Goal: Transaction & Acquisition: Purchase product/service

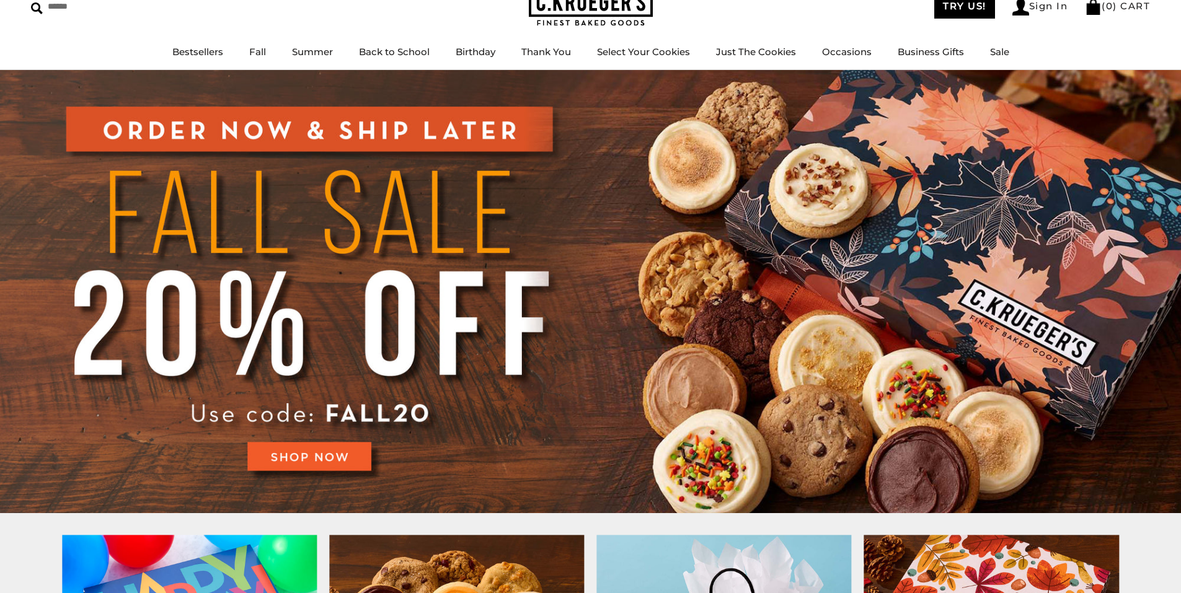
scroll to position [62, 0]
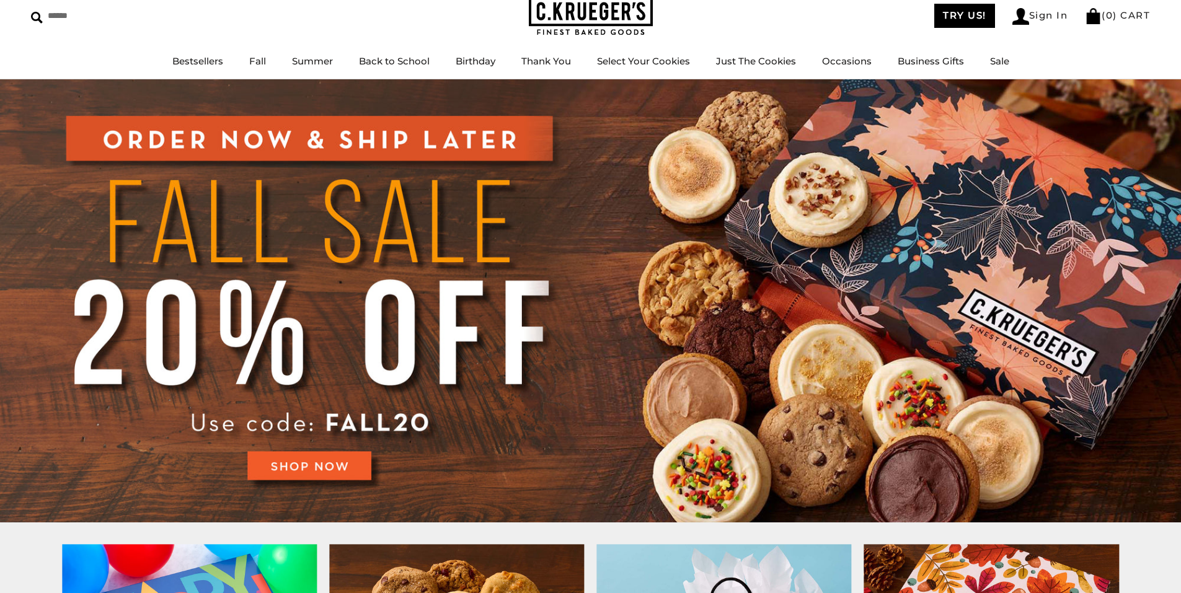
click at [330, 470] on img at bounding box center [590, 300] width 1181 height 443
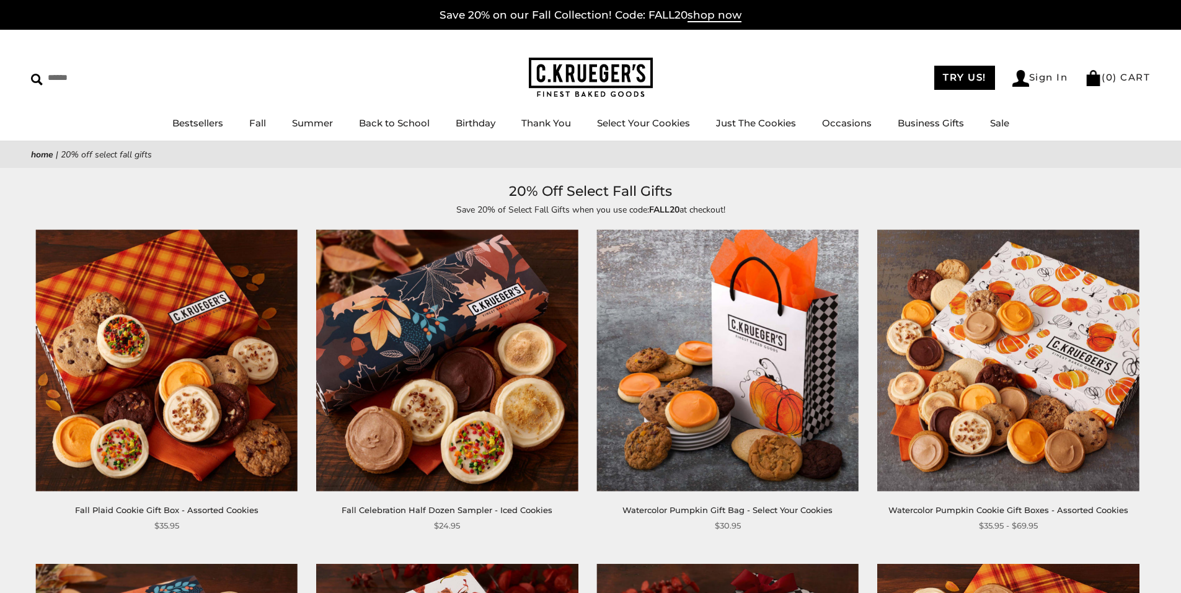
click at [448, 411] on img at bounding box center [447, 361] width 262 height 262
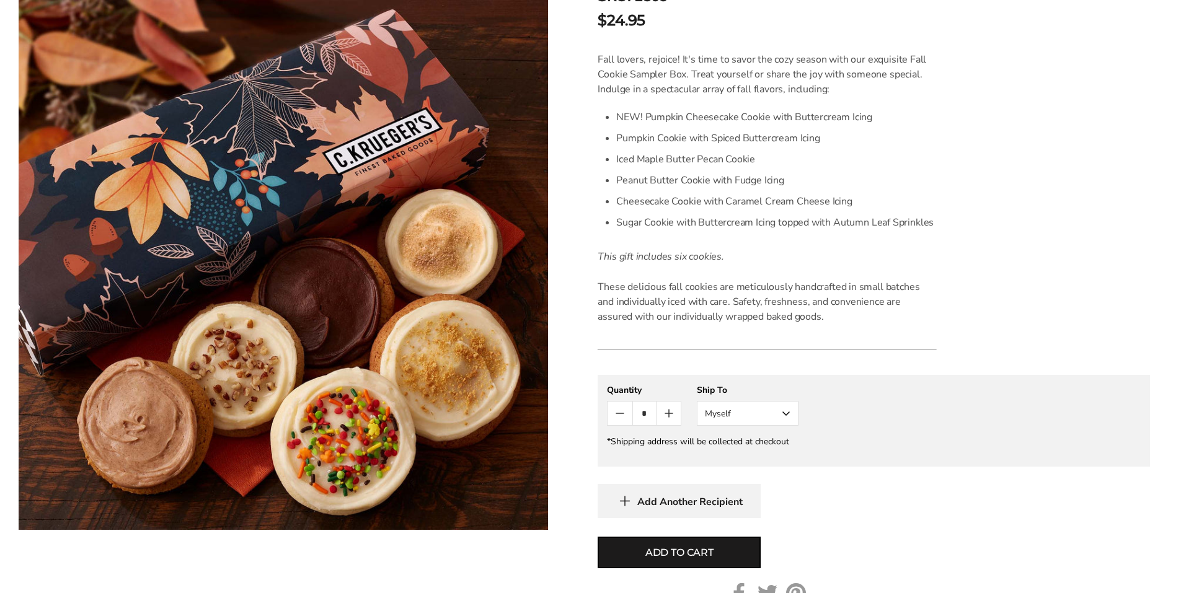
scroll to position [310, 0]
click at [784, 419] on button "Myself" at bounding box center [748, 411] width 102 height 25
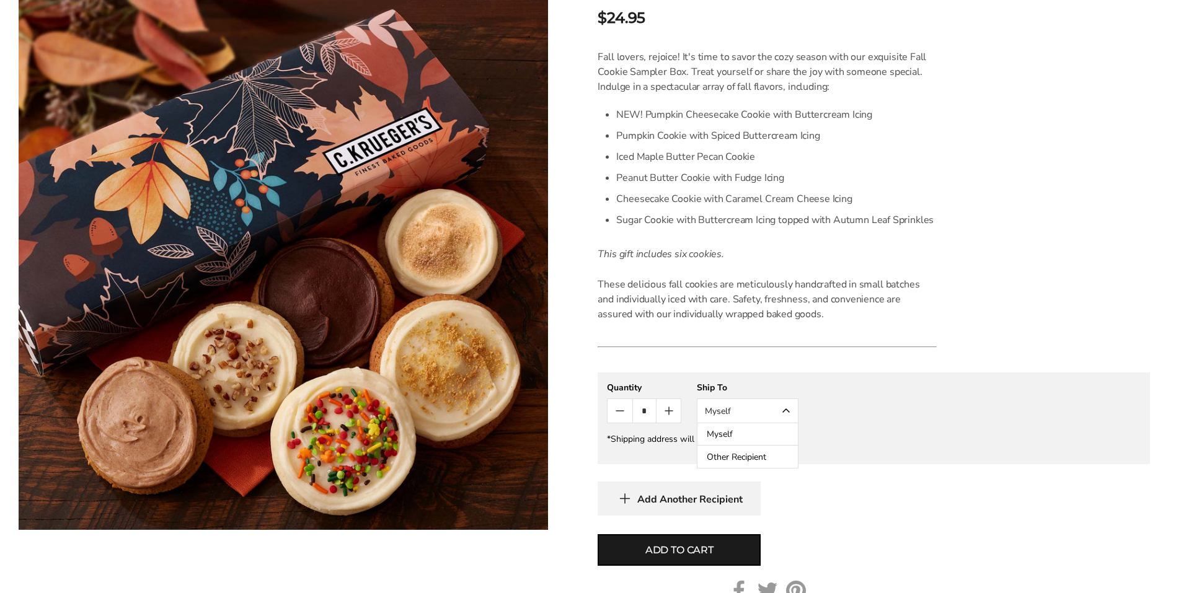
click at [762, 433] on button "Myself" at bounding box center [747, 434] width 100 height 22
click at [715, 549] on button "Add to cart" at bounding box center [679, 550] width 163 height 32
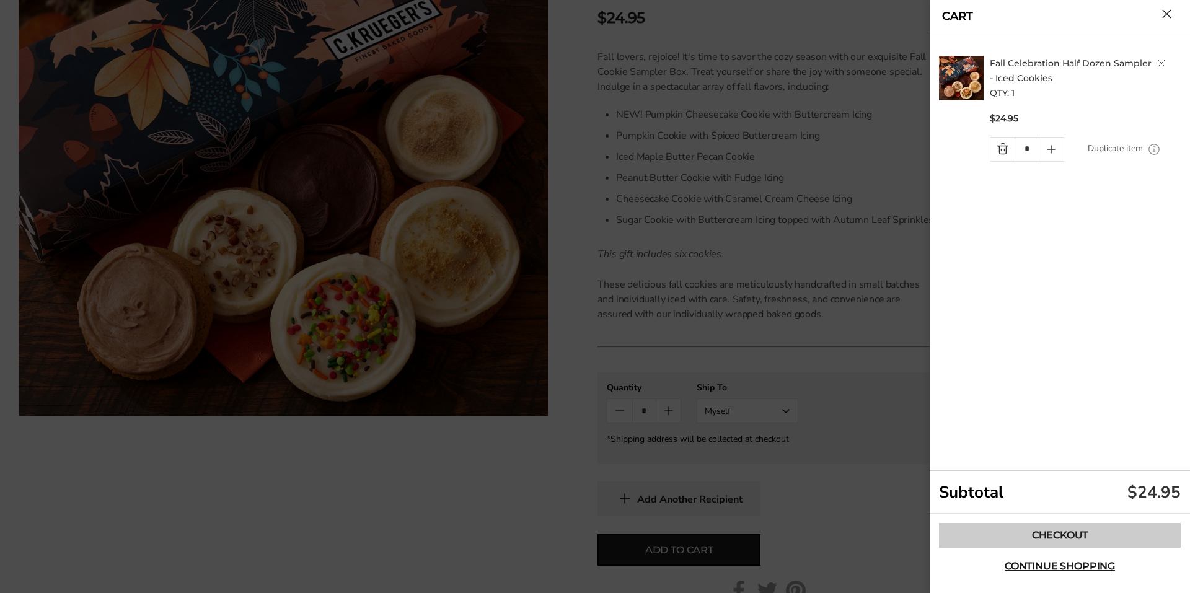
click at [1062, 532] on link "Checkout" at bounding box center [1060, 535] width 242 height 25
click at [1169, 19] on button "Close cart" at bounding box center [1166, 13] width 9 height 9
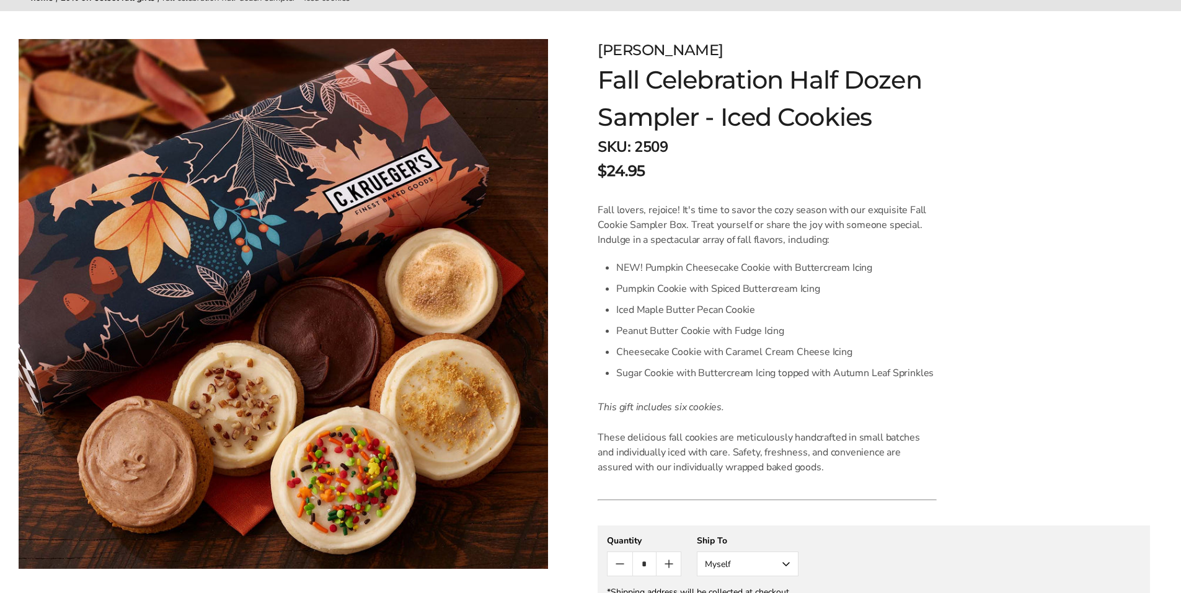
scroll to position [0, 0]
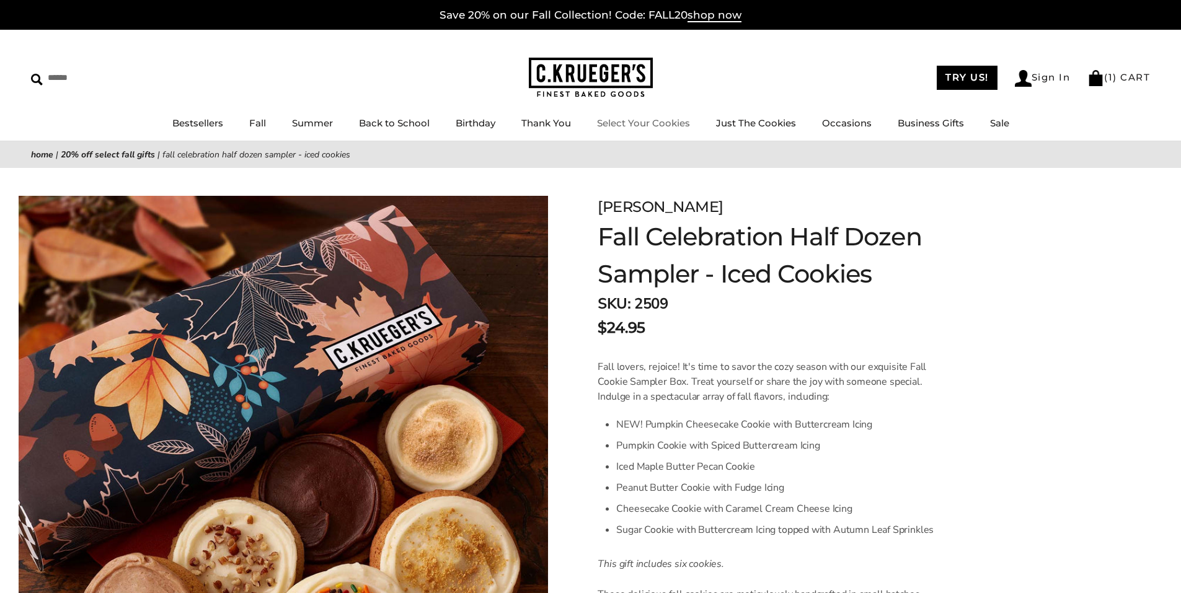
click at [671, 125] on link "Select Your Cookies" at bounding box center [643, 123] width 93 height 12
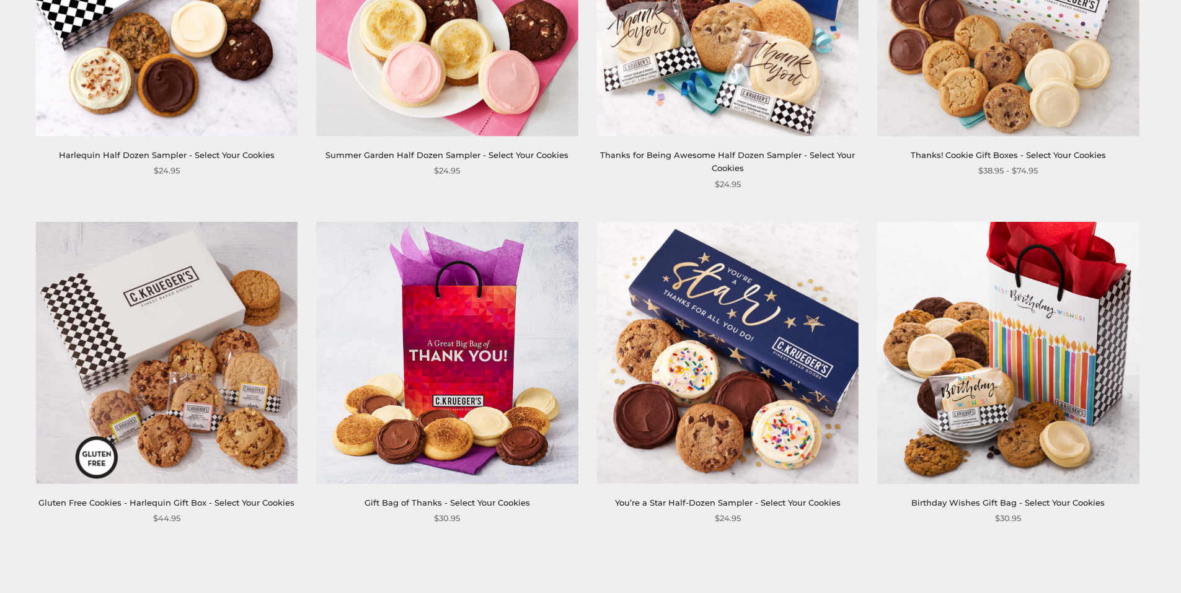
scroll to position [1798, 0]
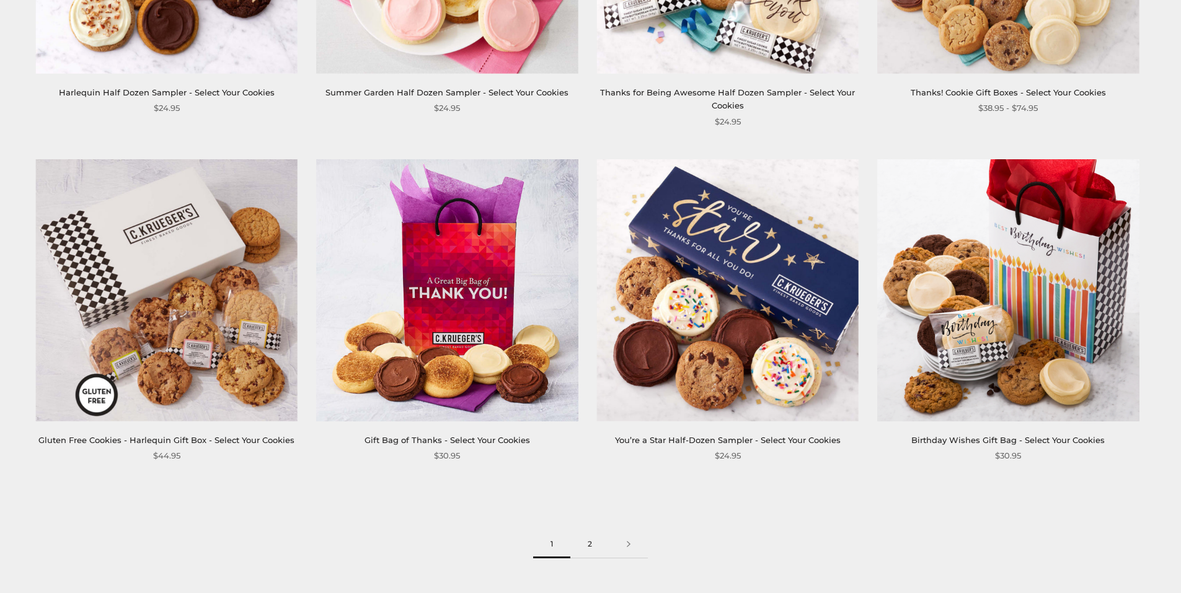
click at [586, 545] on link "2" at bounding box center [589, 545] width 39 height 28
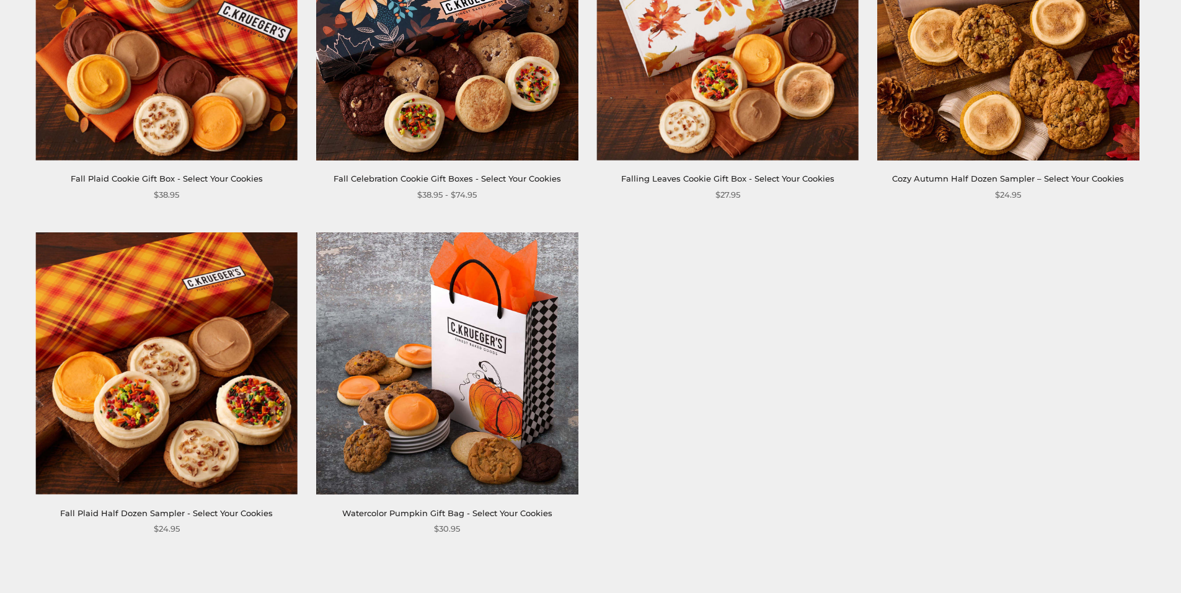
scroll to position [744, 0]
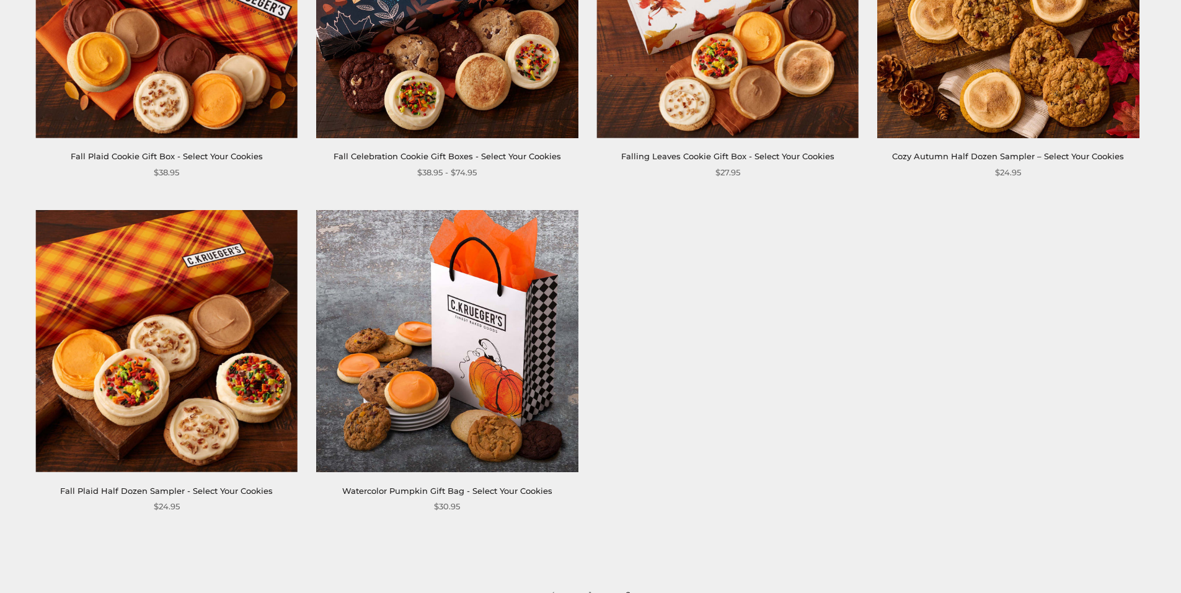
click at [214, 430] on img at bounding box center [167, 341] width 262 height 262
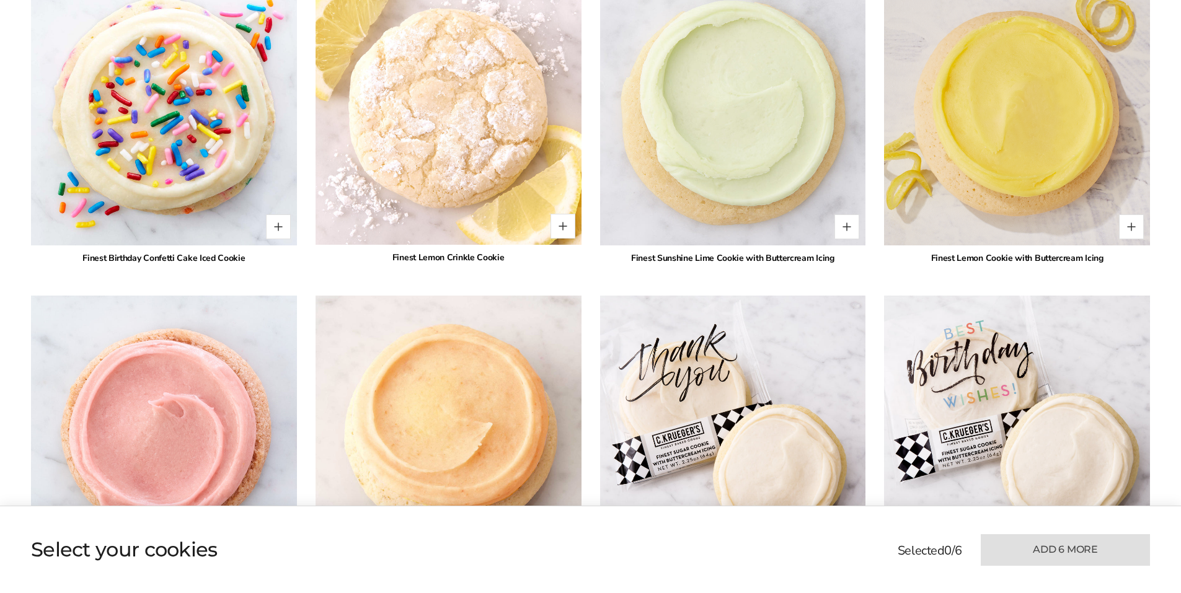
scroll to position [2479, 0]
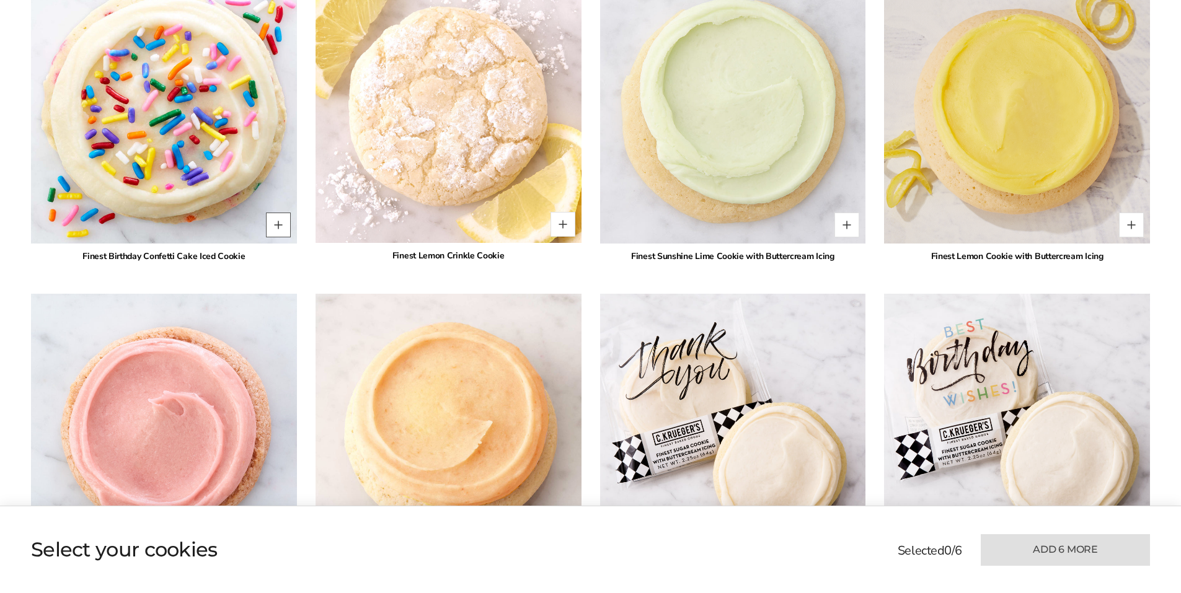
click at [277, 213] on button "Quantity button plus" at bounding box center [278, 225] width 25 height 25
type input "*"
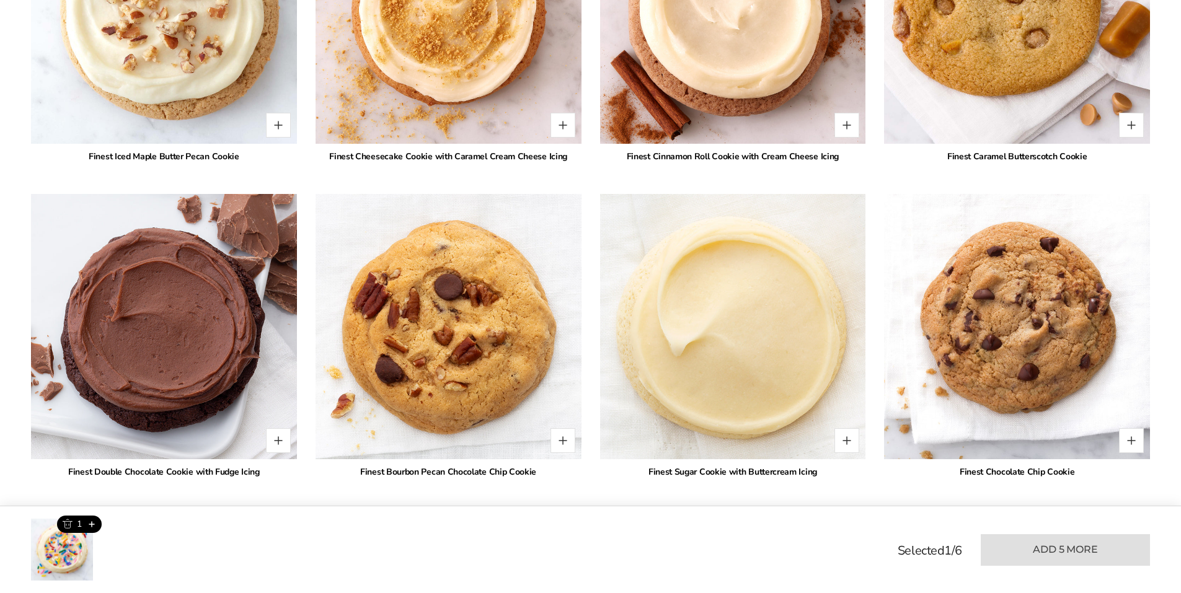
scroll to position [1426, 0]
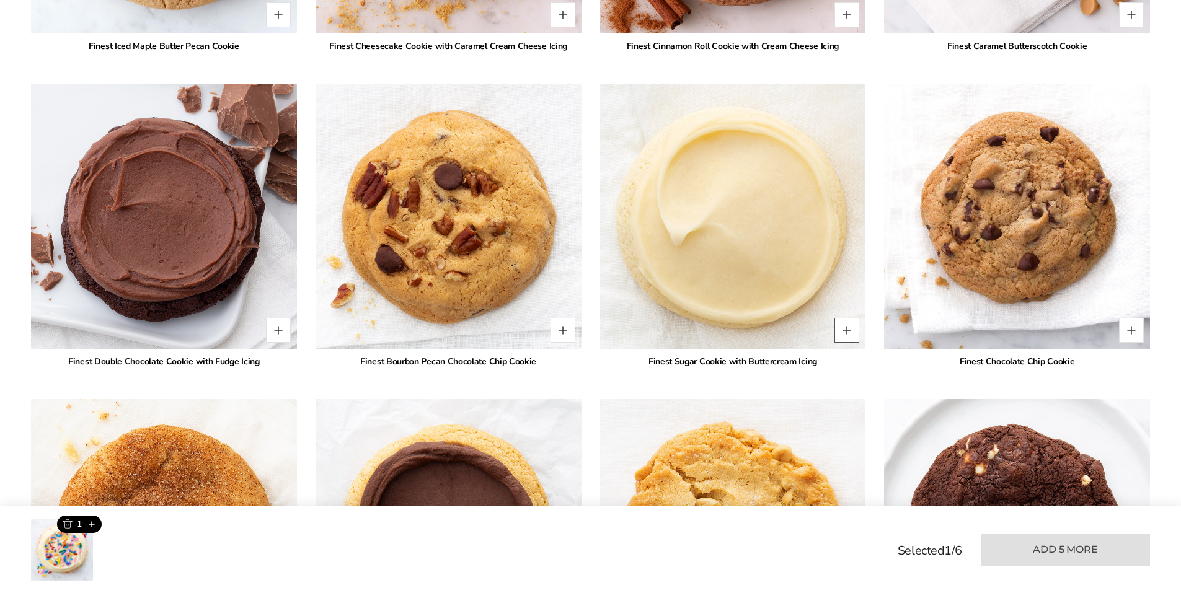
click at [847, 324] on button "Quantity button plus" at bounding box center [846, 330] width 25 height 25
click at [845, 318] on button "Quantity button plus" at bounding box center [846, 330] width 25 height 25
type input "*"
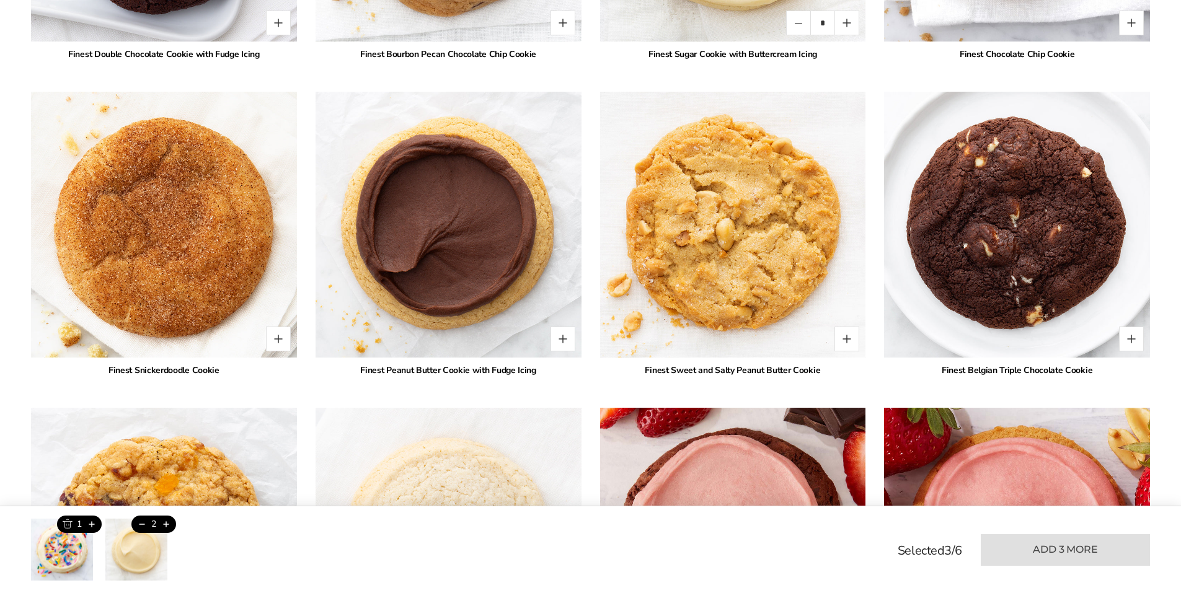
scroll to position [1736, 0]
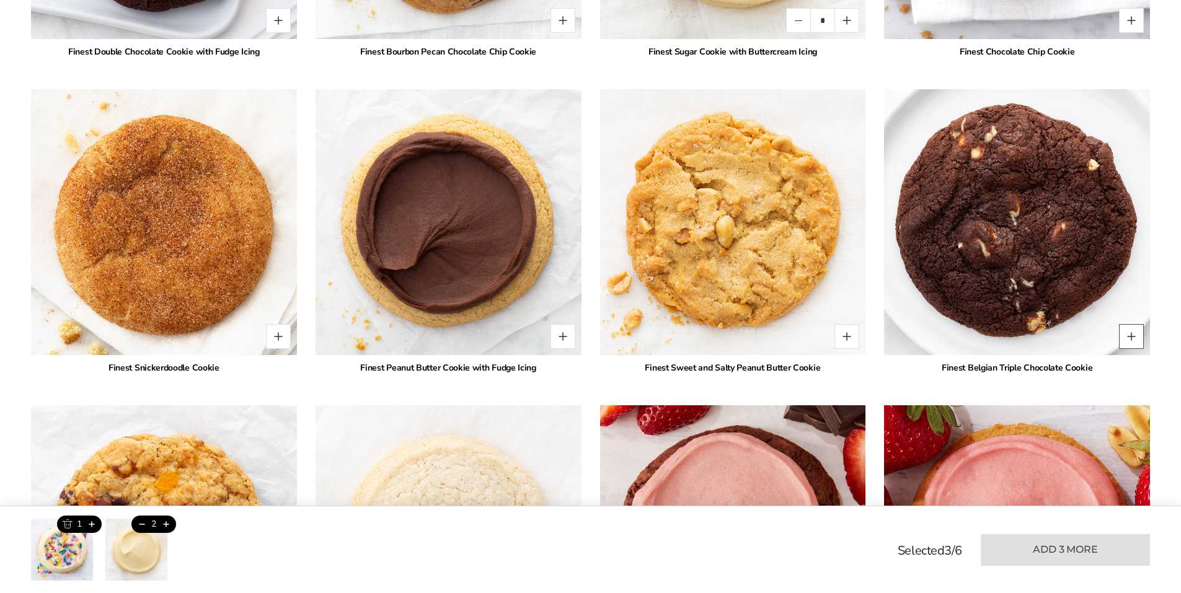
click at [1136, 324] on button "Quantity button plus" at bounding box center [1131, 336] width 25 height 25
type input "*"
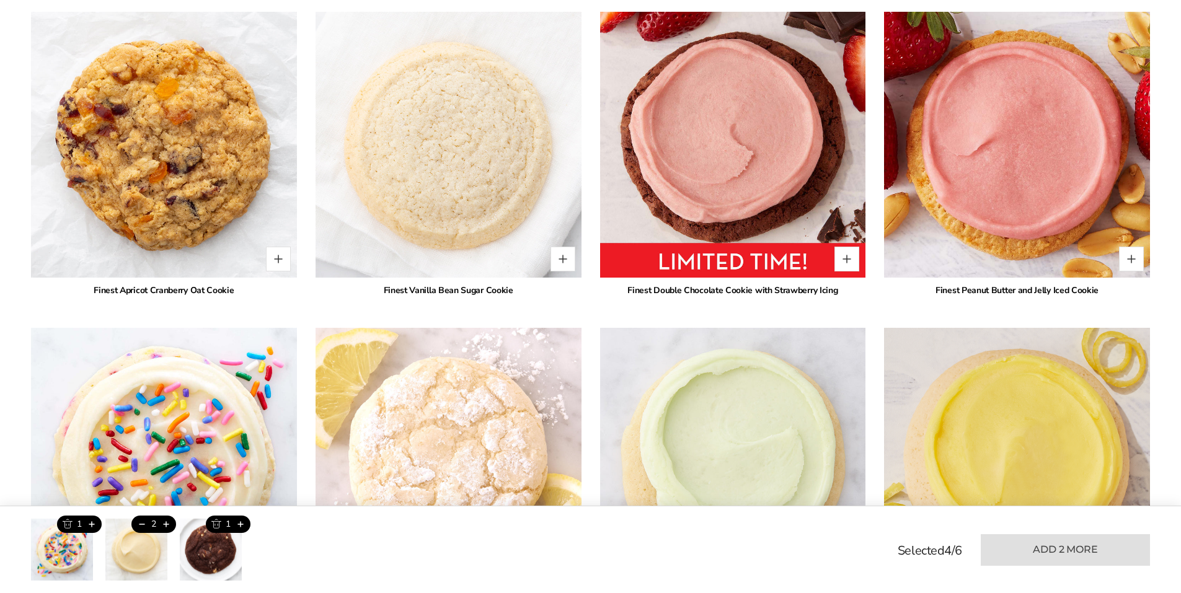
scroll to position [2170, 0]
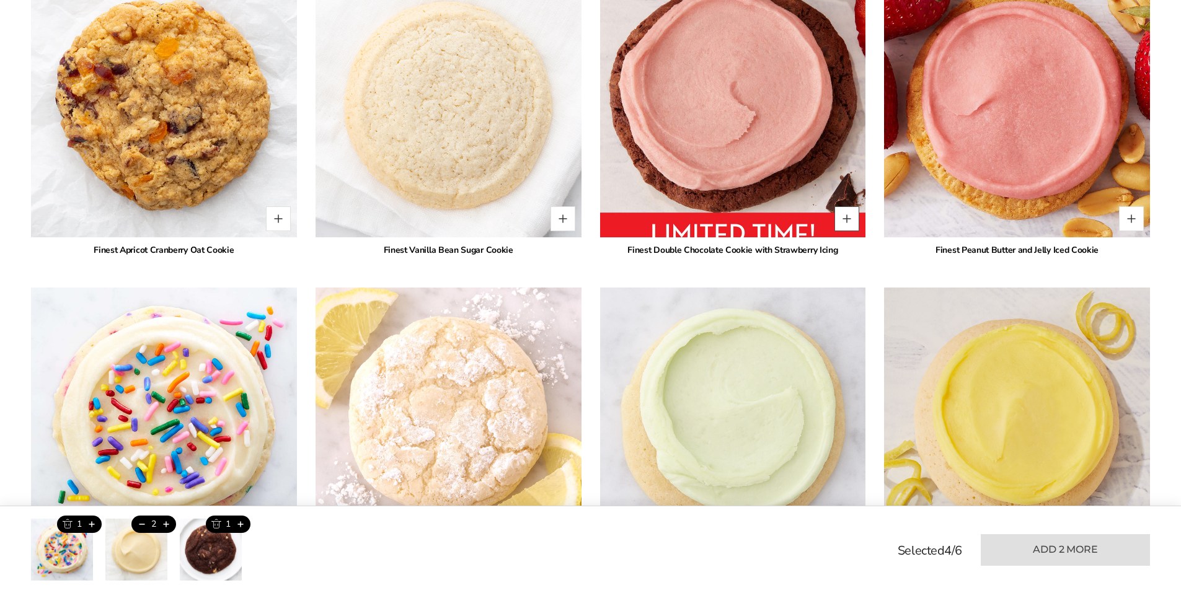
click at [850, 206] on button "Quantity button plus" at bounding box center [846, 218] width 25 height 25
type input "*"
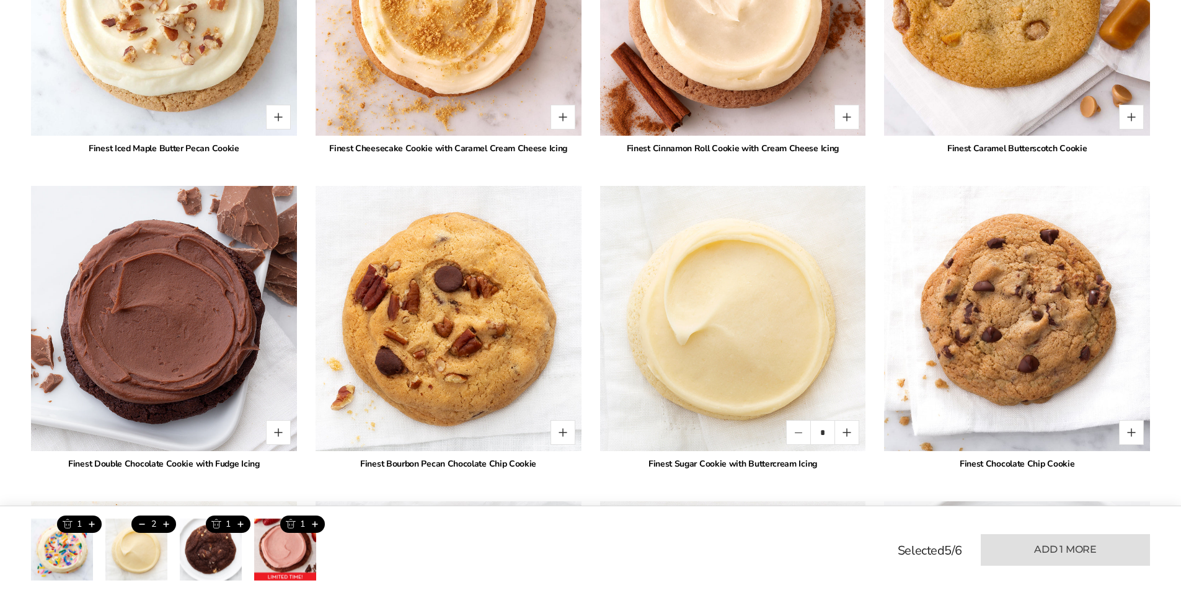
scroll to position [1302, 0]
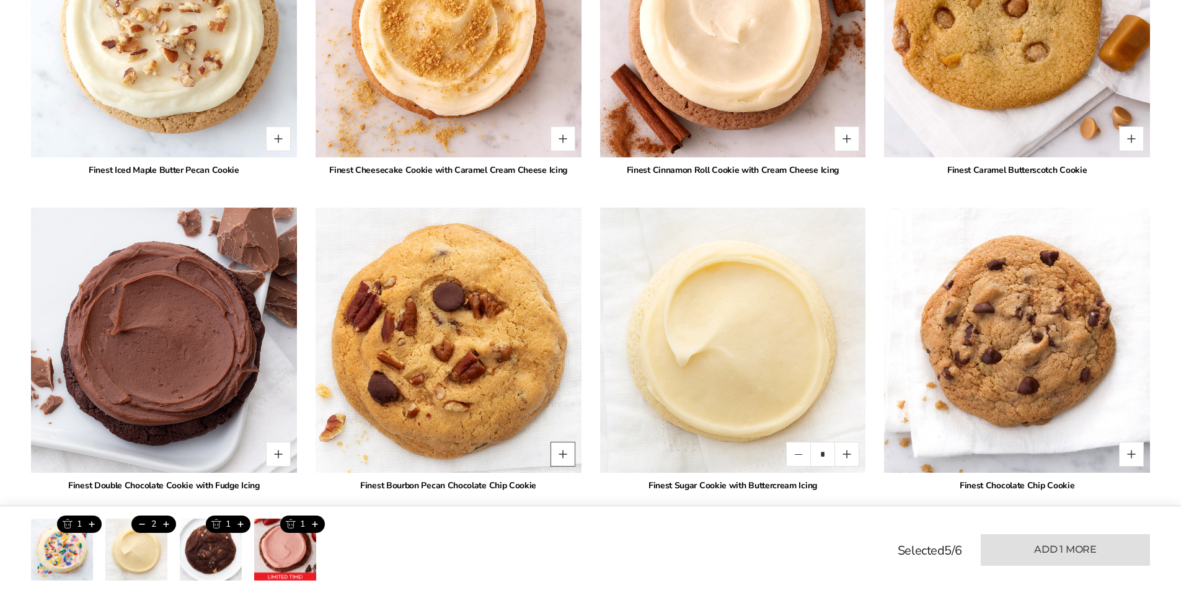
click at [565, 442] on button "Quantity button plus" at bounding box center [562, 454] width 25 height 25
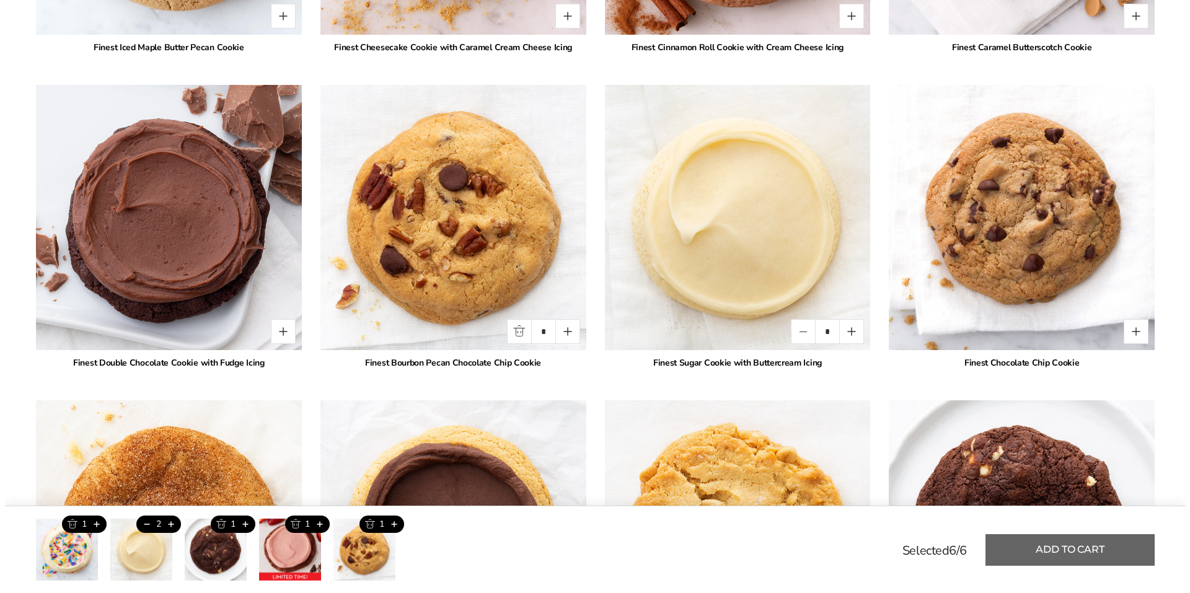
scroll to position [1612, 0]
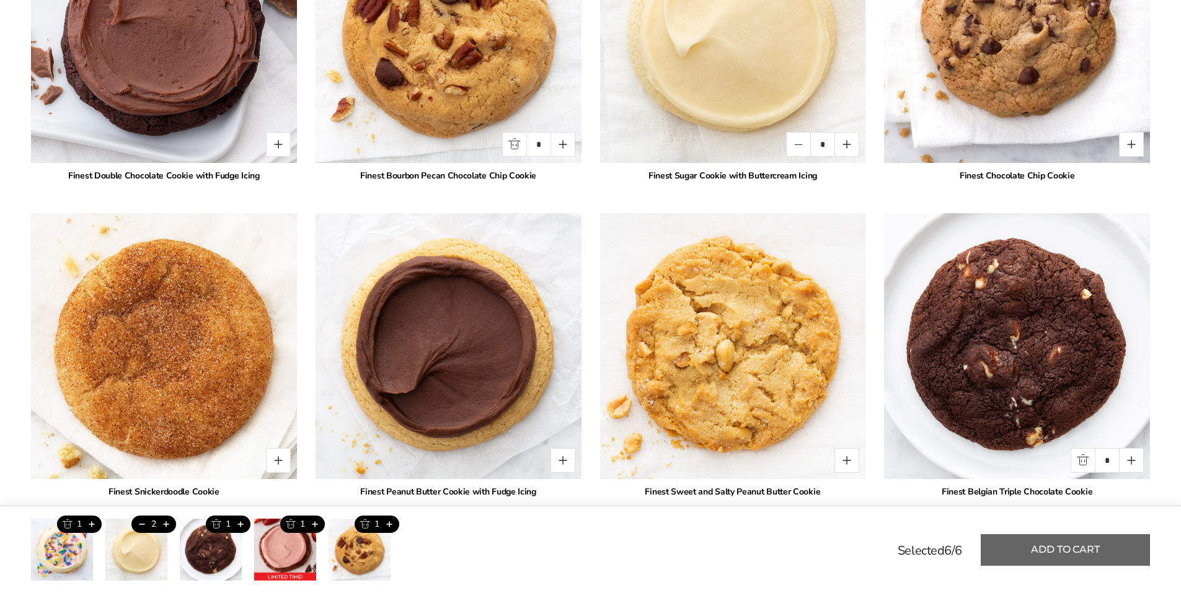
click at [1030, 548] on button "Add to cart" at bounding box center [1065, 550] width 169 height 32
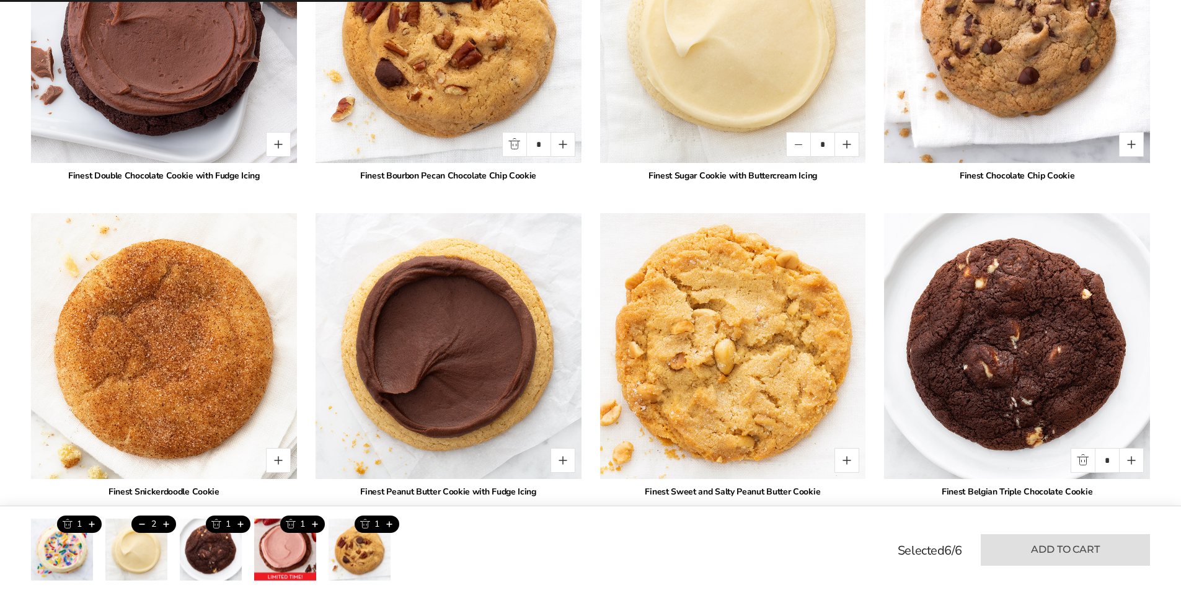
type input "*"
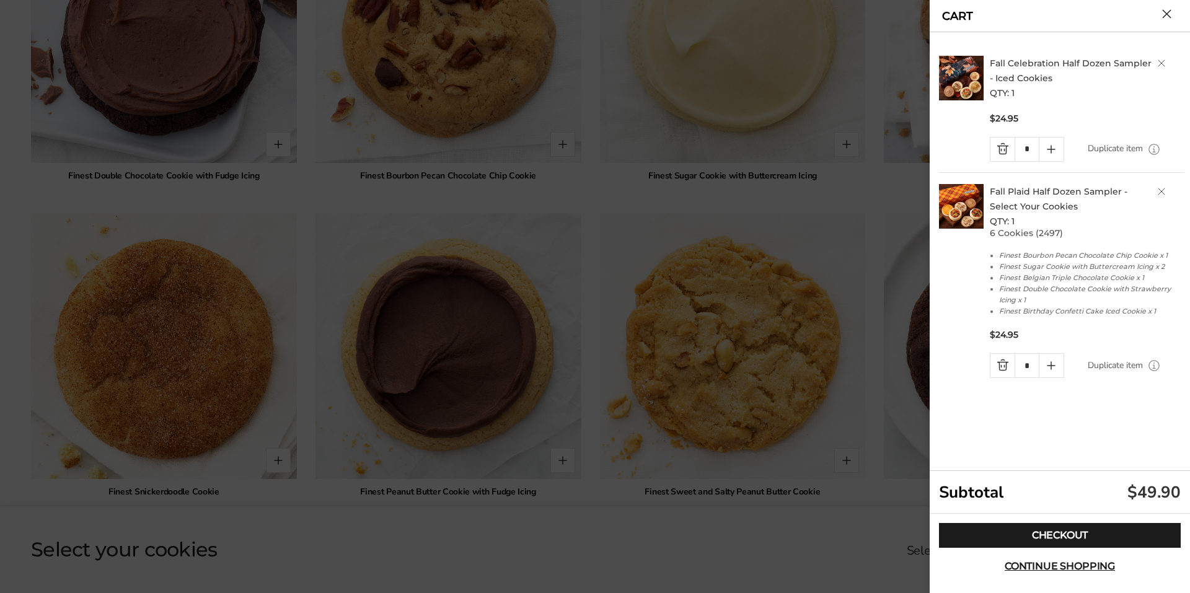
click at [1005, 152] on link "Quantity minus button" at bounding box center [1003, 150] width 24 height 24
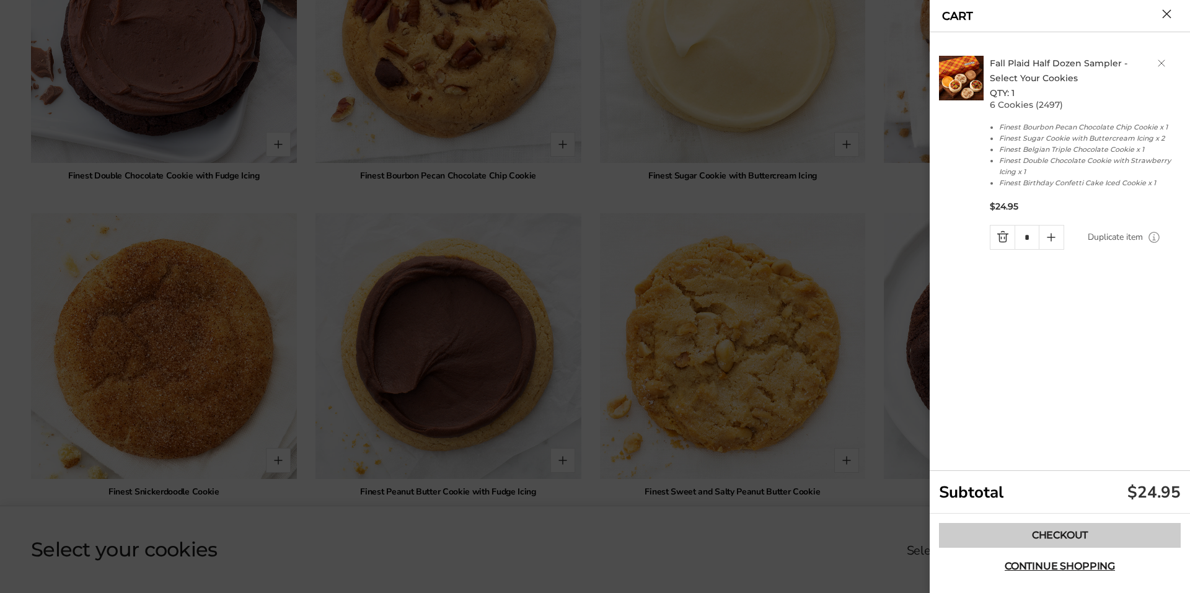
click at [1030, 532] on link "Checkout" at bounding box center [1060, 535] width 242 height 25
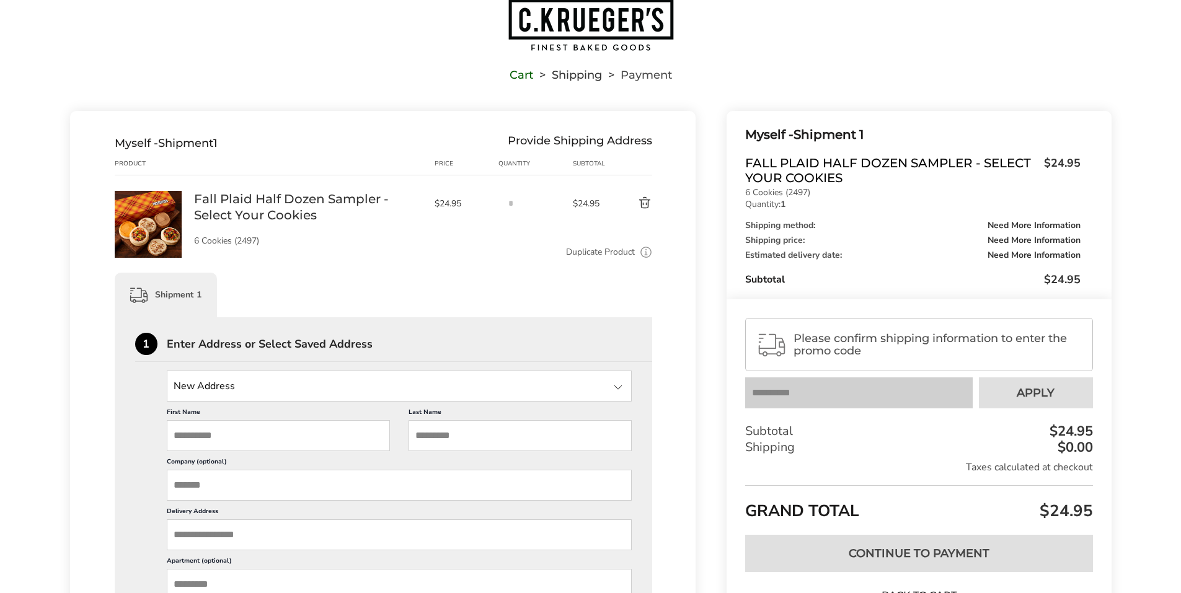
scroll to position [62, 0]
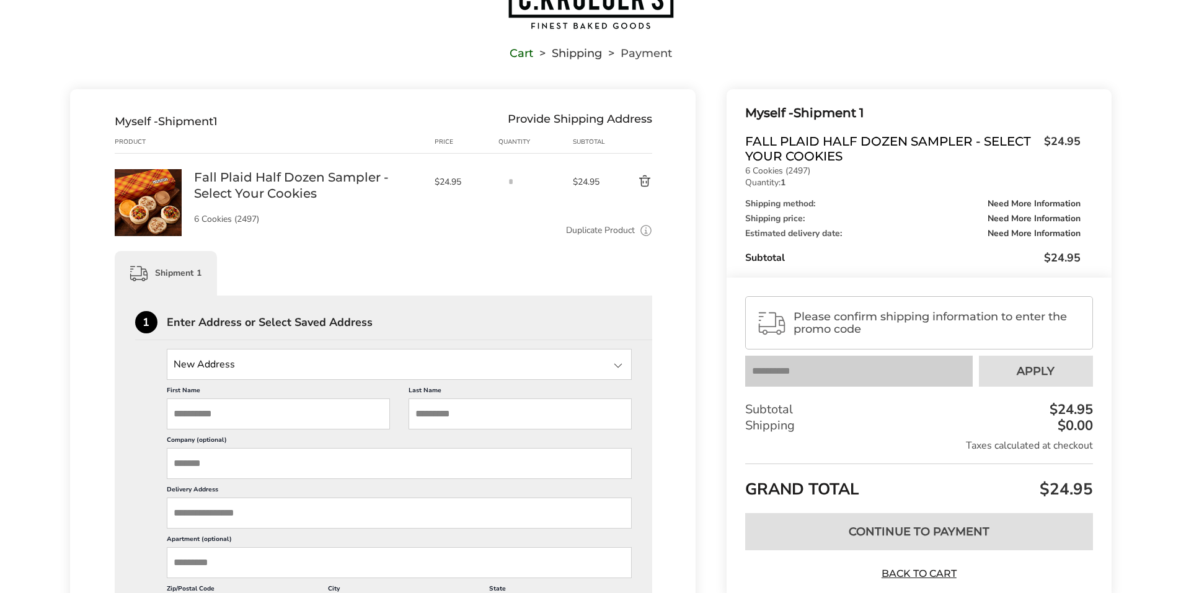
click at [236, 423] on input "First Name" at bounding box center [278, 414] width 223 height 31
type input "**********"
click at [446, 411] on input "Last Name" at bounding box center [519, 414] width 223 height 31
type input "******"
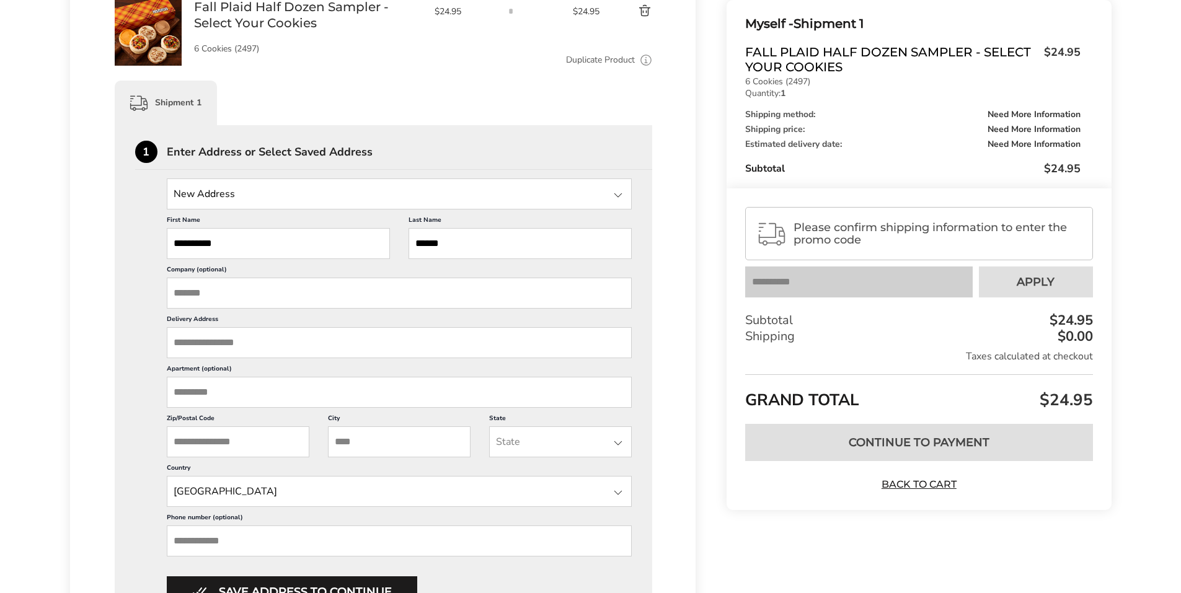
scroll to position [248, 0]
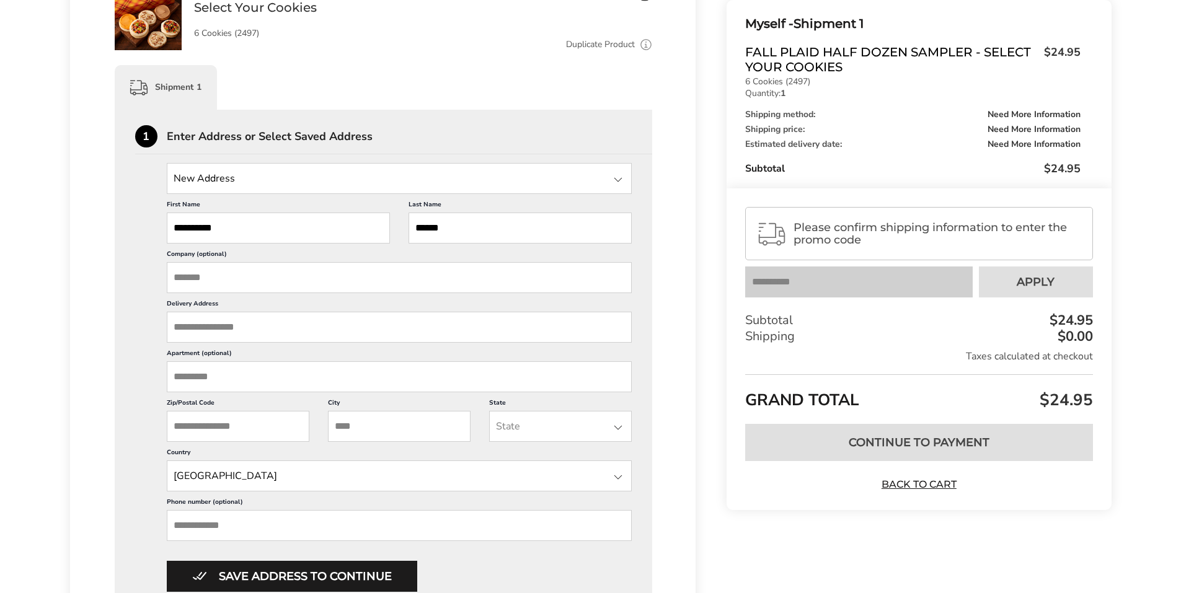
click at [252, 332] on input "Delivery Address" at bounding box center [400, 327] width 466 height 31
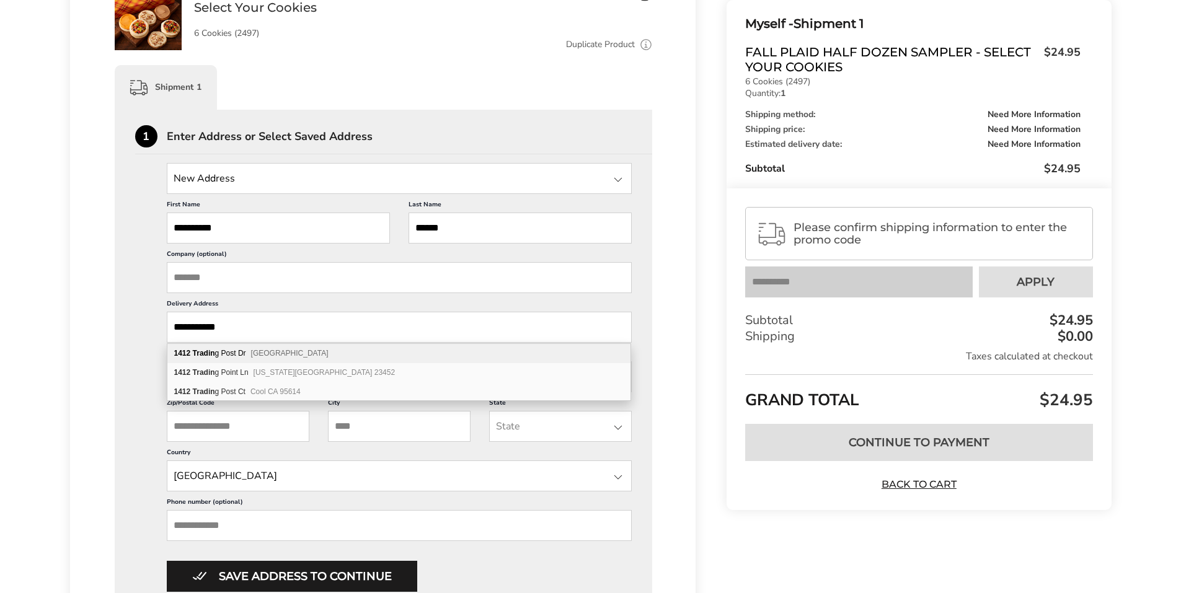
click at [333, 355] on div "[STREET_ADDRESS]" at bounding box center [398, 353] width 463 height 19
type input "**********"
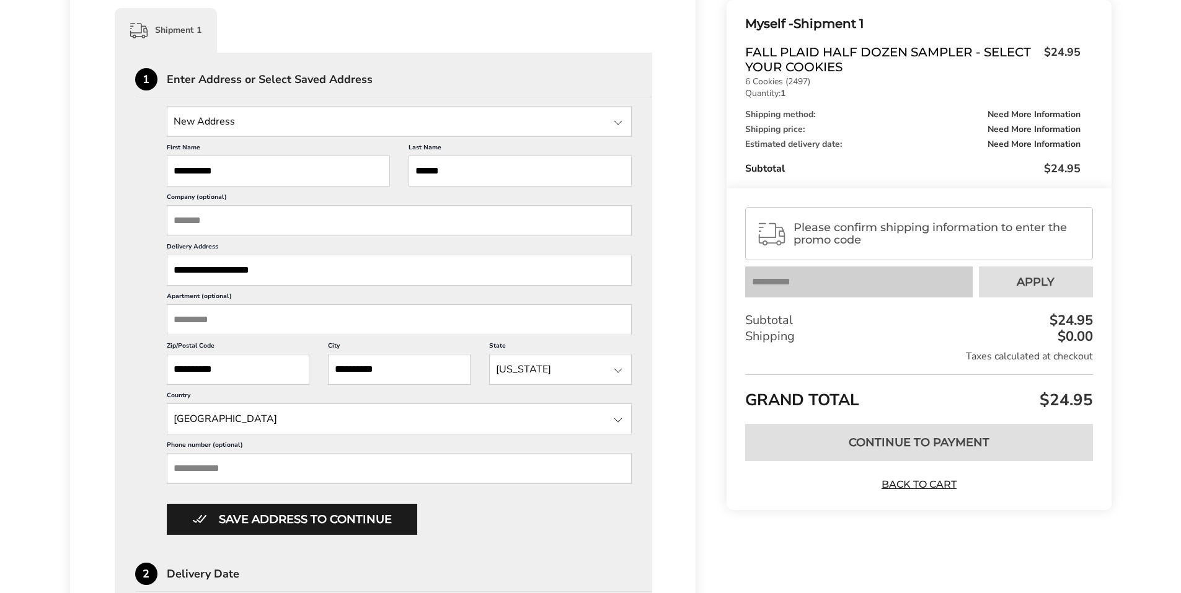
scroll to position [372, 0]
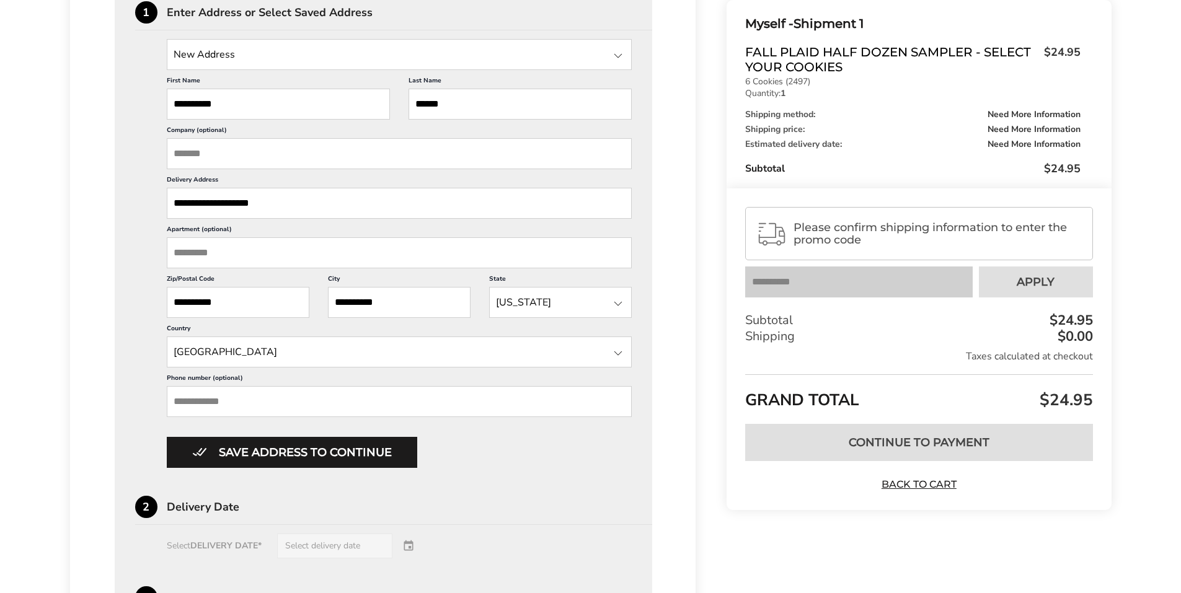
click at [264, 408] on input "Phone number (optional)" at bounding box center [400, 401] width 466 height 31
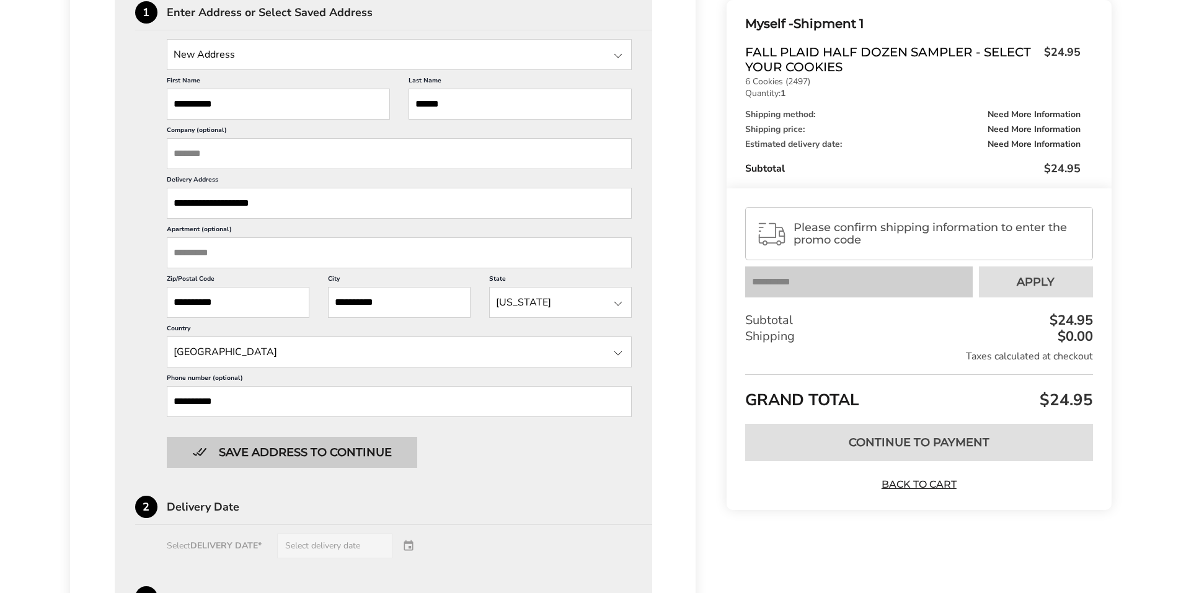
type input "**********"
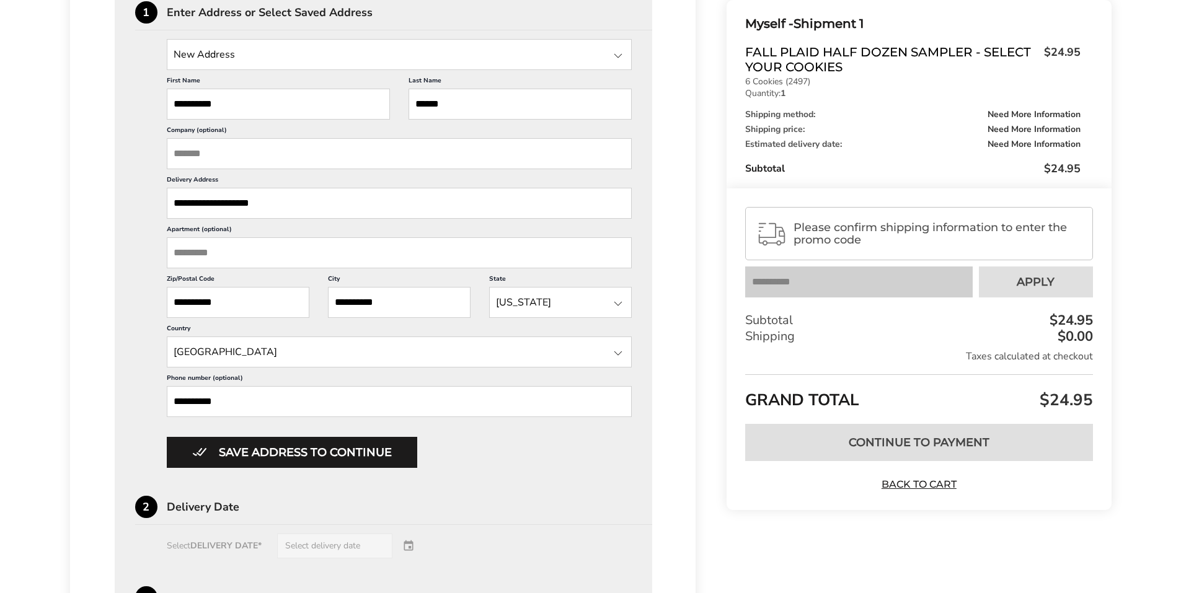
drag, startPoint x: 339, startPoint y: 449, endPoint x: 358, endPoint y: 443, distance: 20.2
click at [339, 450] on button "Save address to continue" at bounding box center [292, 452] width 250 height 31
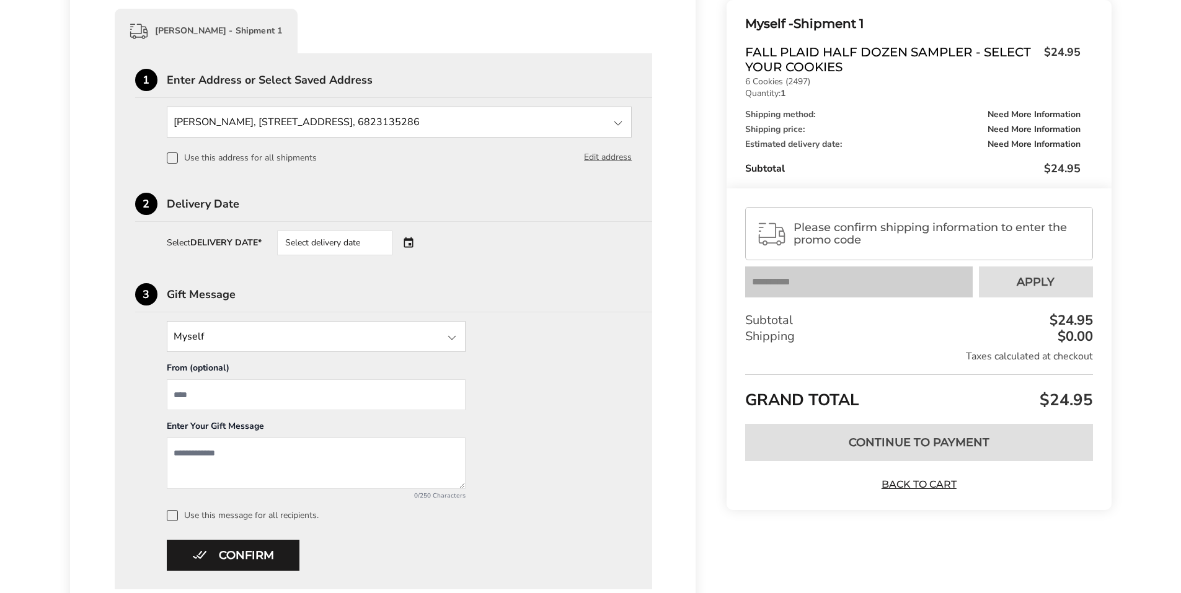
scroll to position [277, 0]
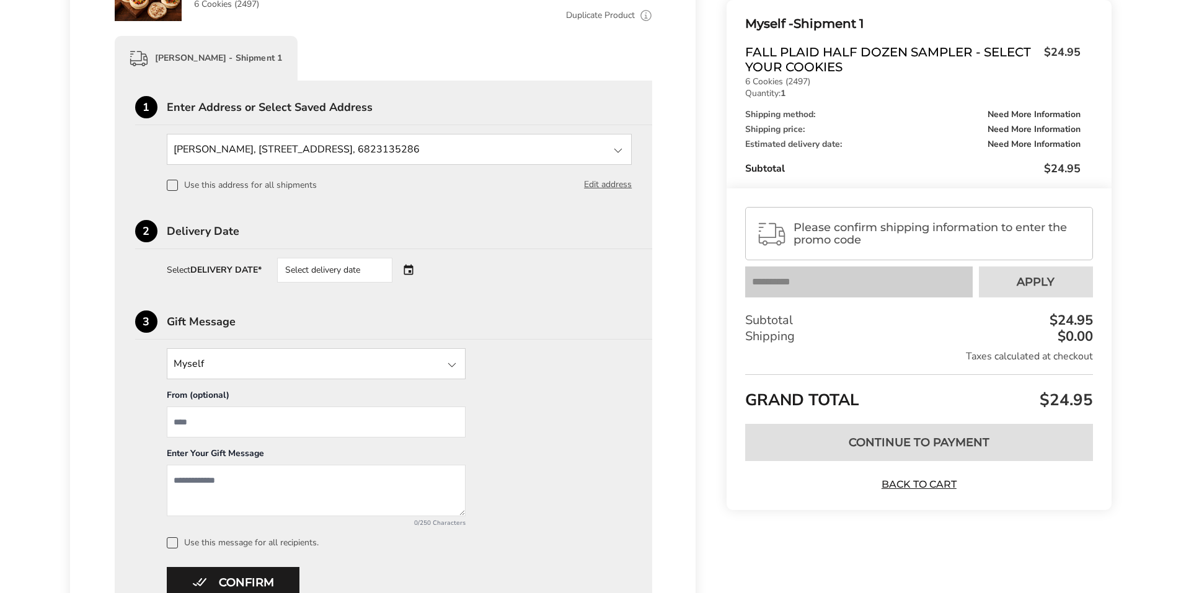
click at [426, 270] on div "Select delivery date" at bounding box center [352, 270] width 150 height 25
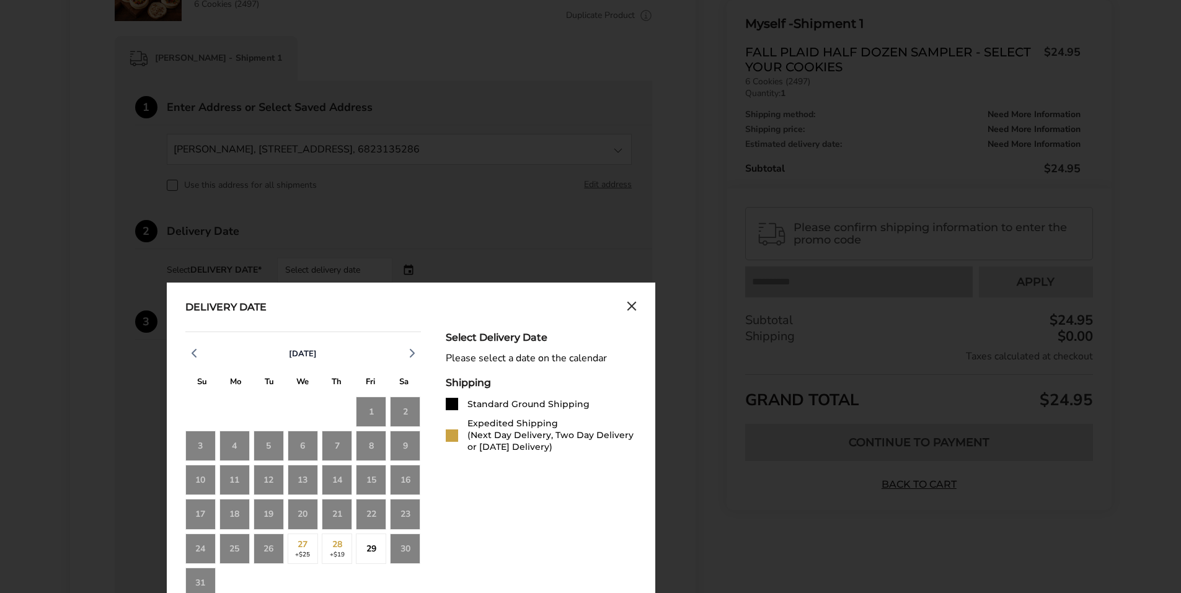
scroll to position [339, 0]
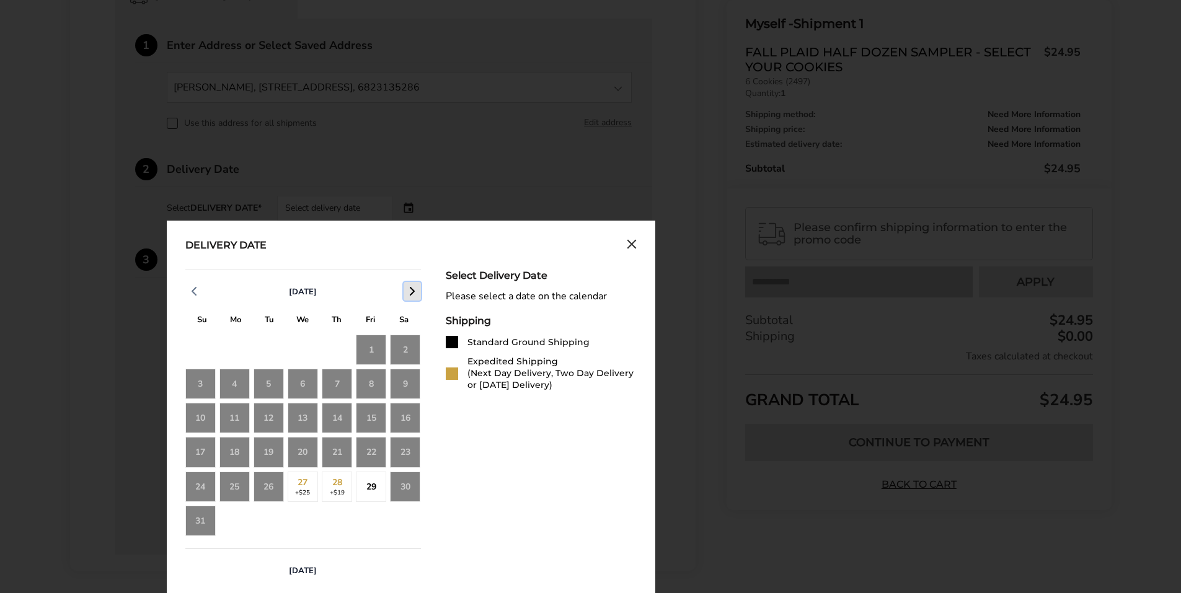
click at [413, 295] on icon "button" at bounding box center [412, 291] width 15 height 15
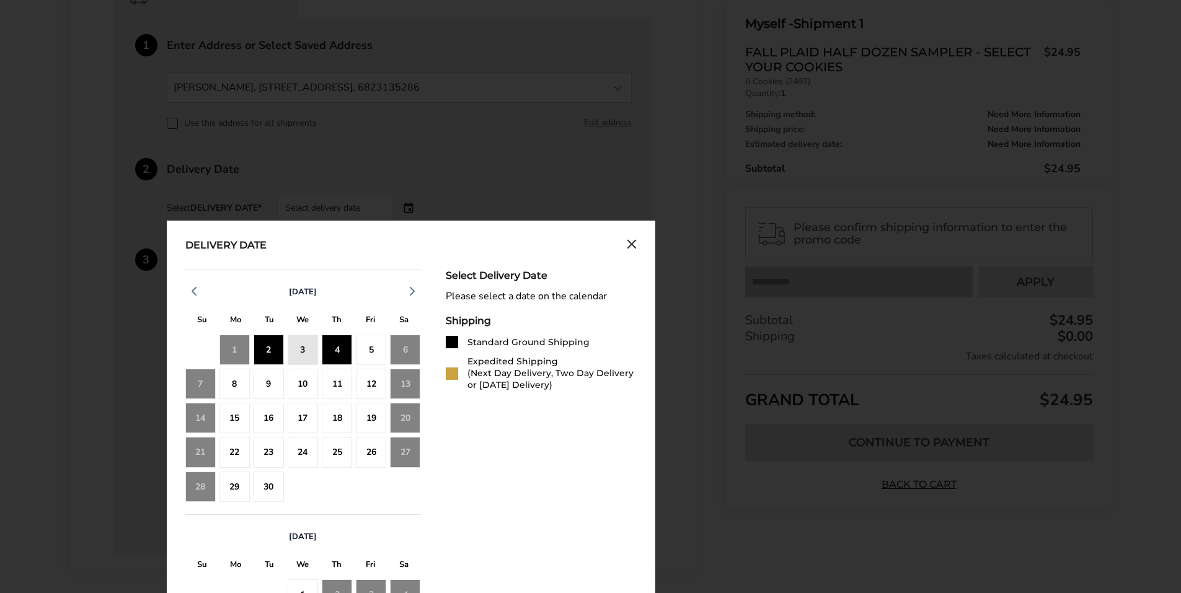
click at [337, 355] on div "4" at bounding box center [337, 350] width 30 height 30
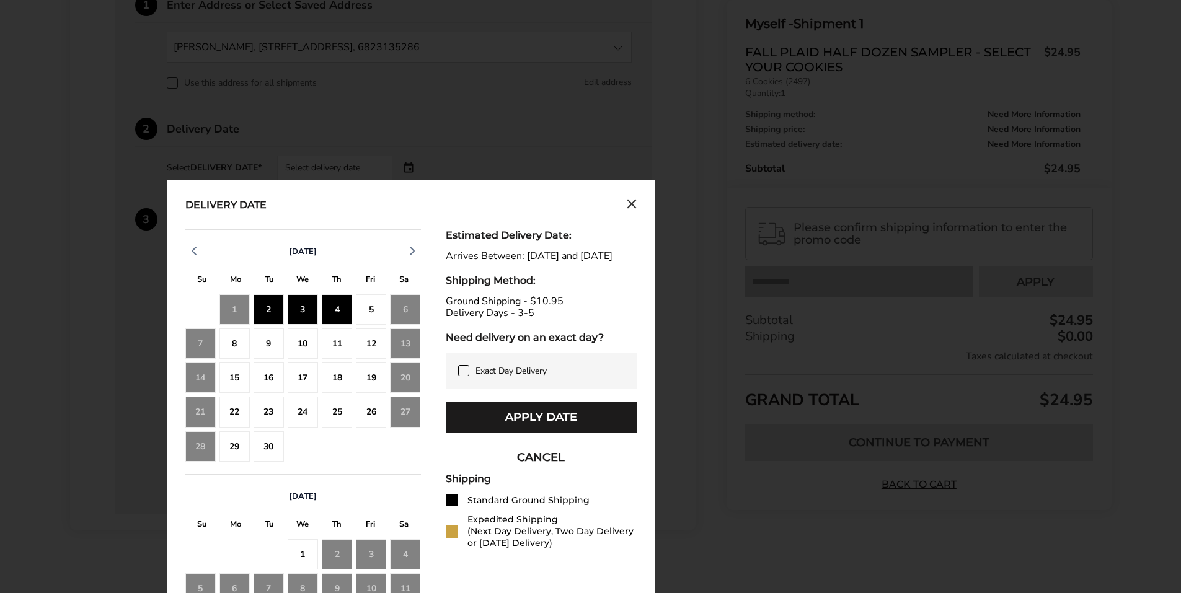
scroll to position [401, 0]
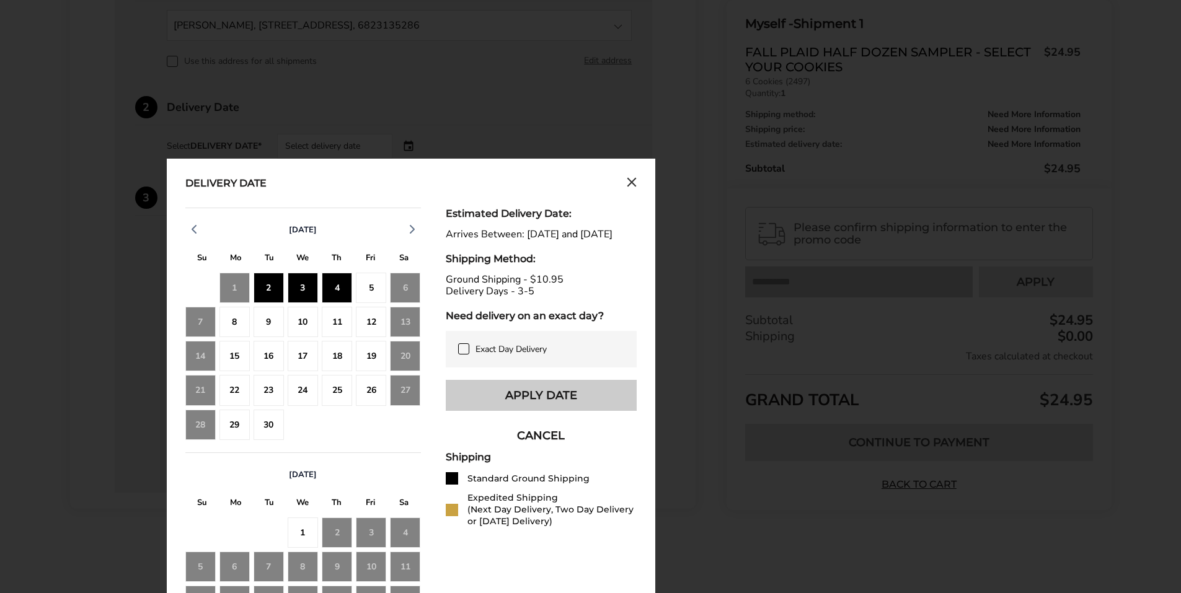
click at [532, 411] on button "Apply Date" at bounding box center [541, 395] width 191 height 31
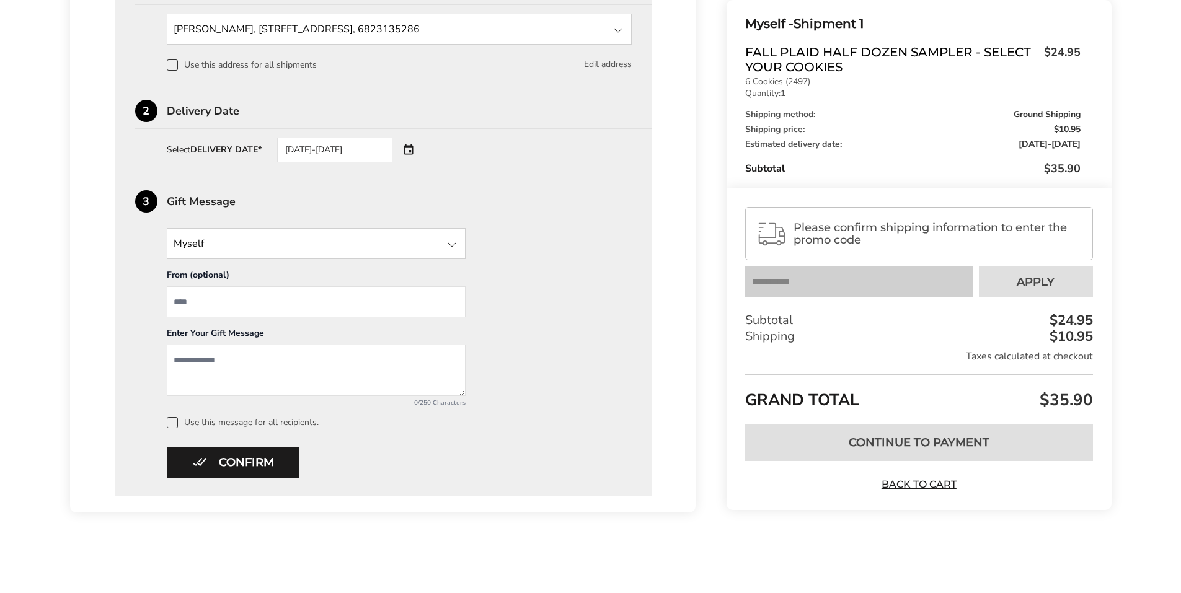
scroll to position [397, 0]
click at [848, 222] on span "Please confirm shipping information to enter the promo code" at bounding box center [937, 233] width 288 height 25
click at [255, 459] on button "Confirm" at bounding box center [233, 462] width 133 height 31
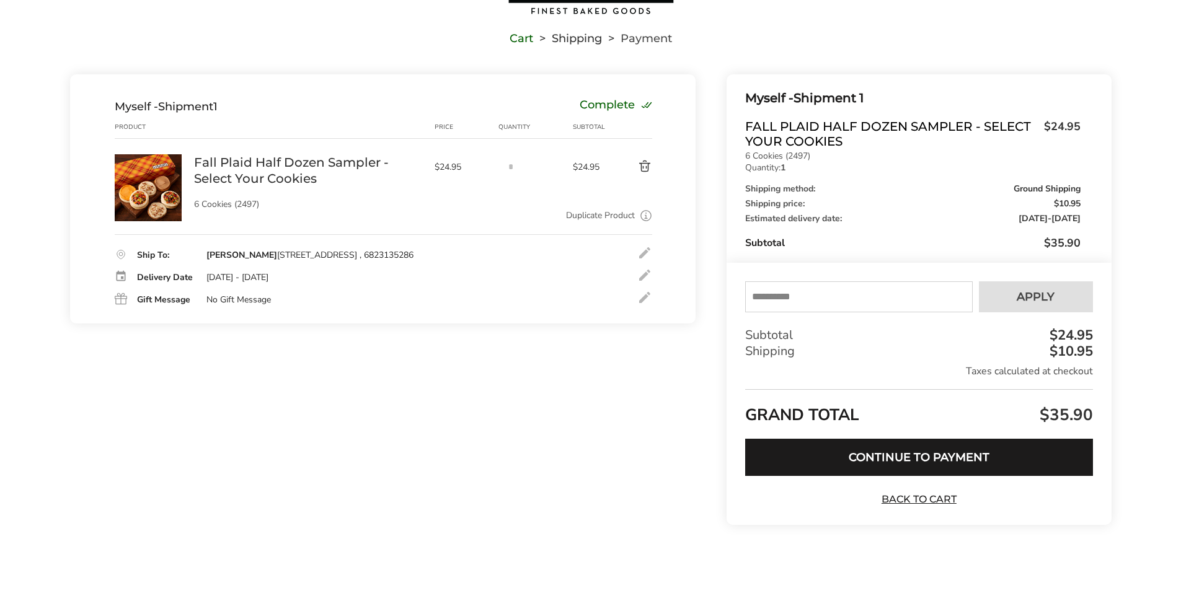
scroll to position [77, 0]
drag, startPoint x: 877, startPoint y: 293, endPoint x: 870, endPoint y: 290, distance: 7.8
click at [876, 293] on input "text" at bounding box center [858, 296] width 227 height 31
type input "*******"
click at [1067, 298] on button "Apply" at bounding box center [1036, 296] width 114 height 31
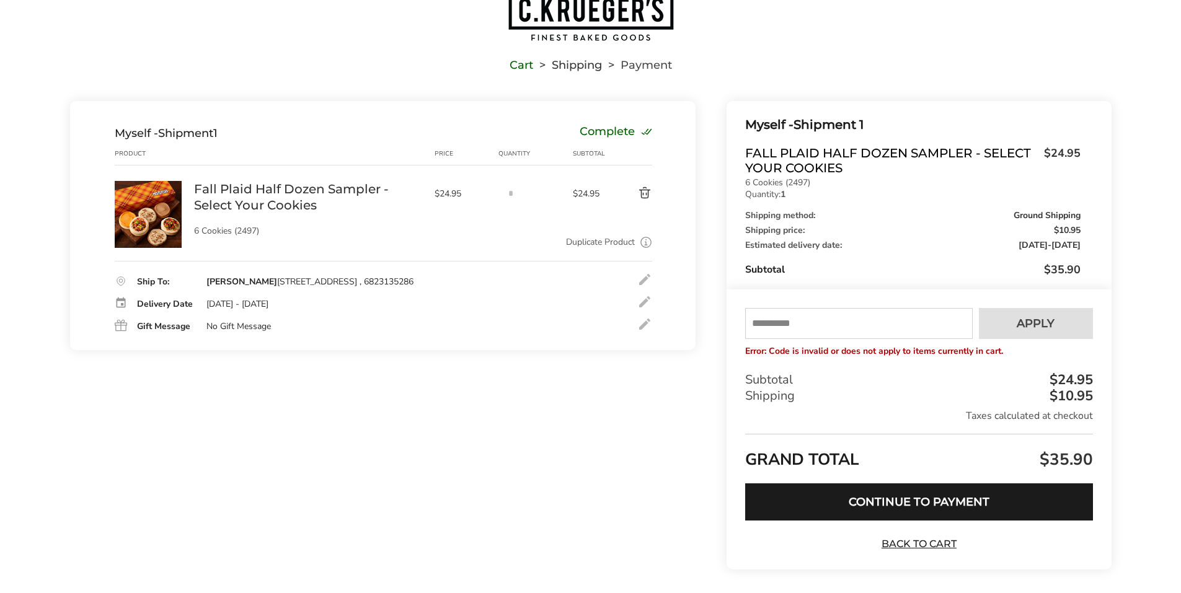
scroll to position [0, 0]
